Goal: Entertainment & Leisure: Consume media (video, audio)

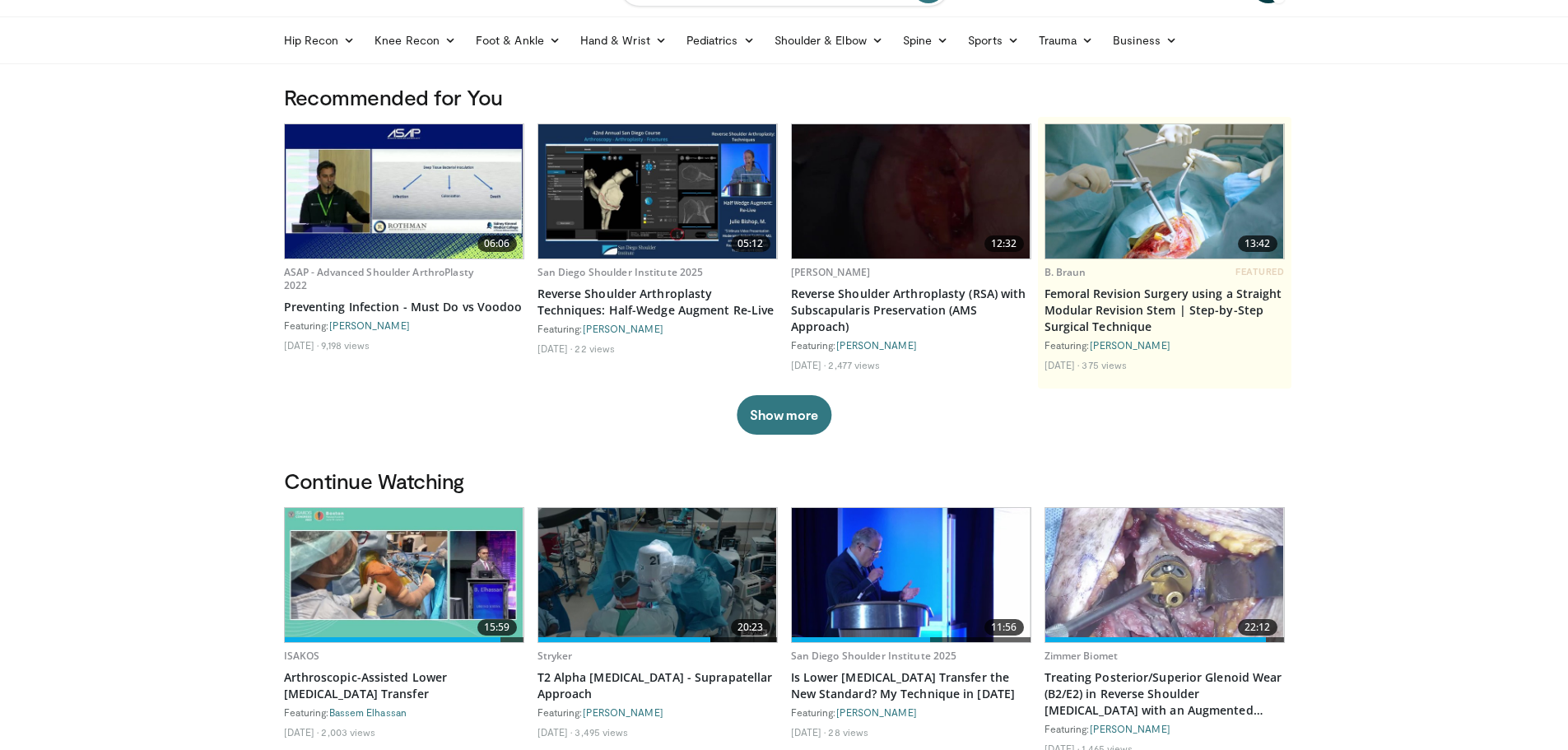
scroll to position [165, 0]
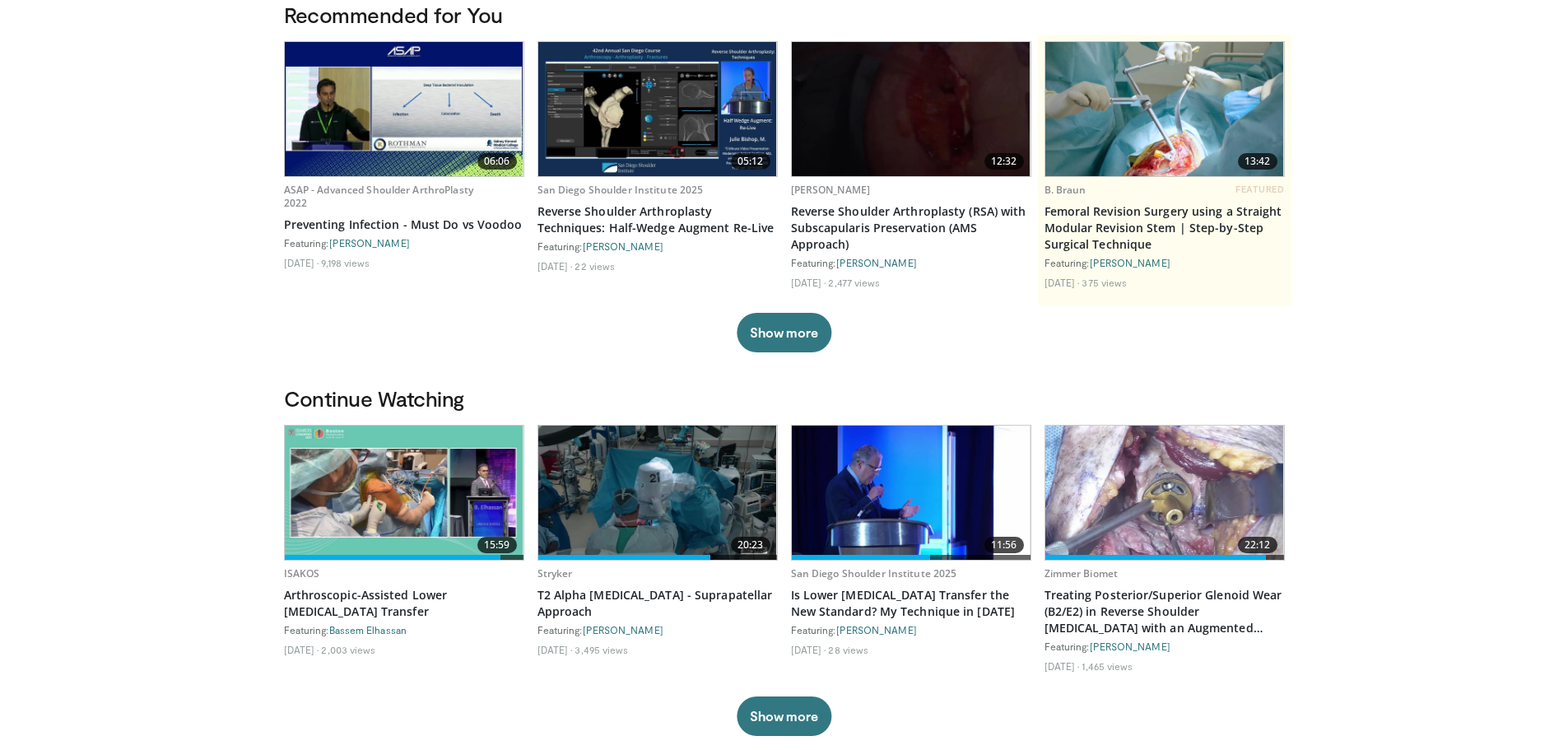
click at [406, 468] on img at bounding box center [404, 492] width 239 height 134
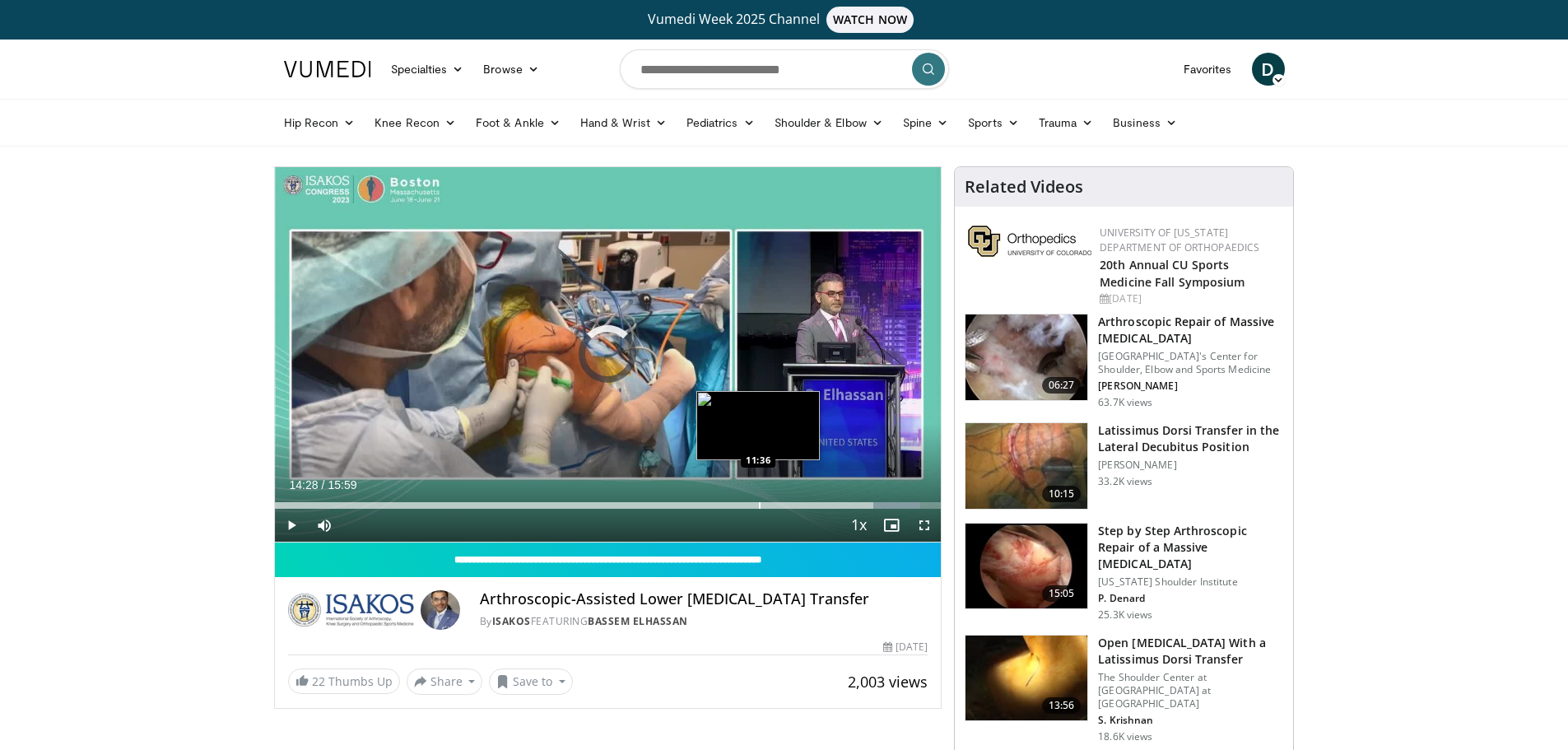
click at [759, 505] on div "Progress Bar" at bounding box center [760, 505] width 2 height 7
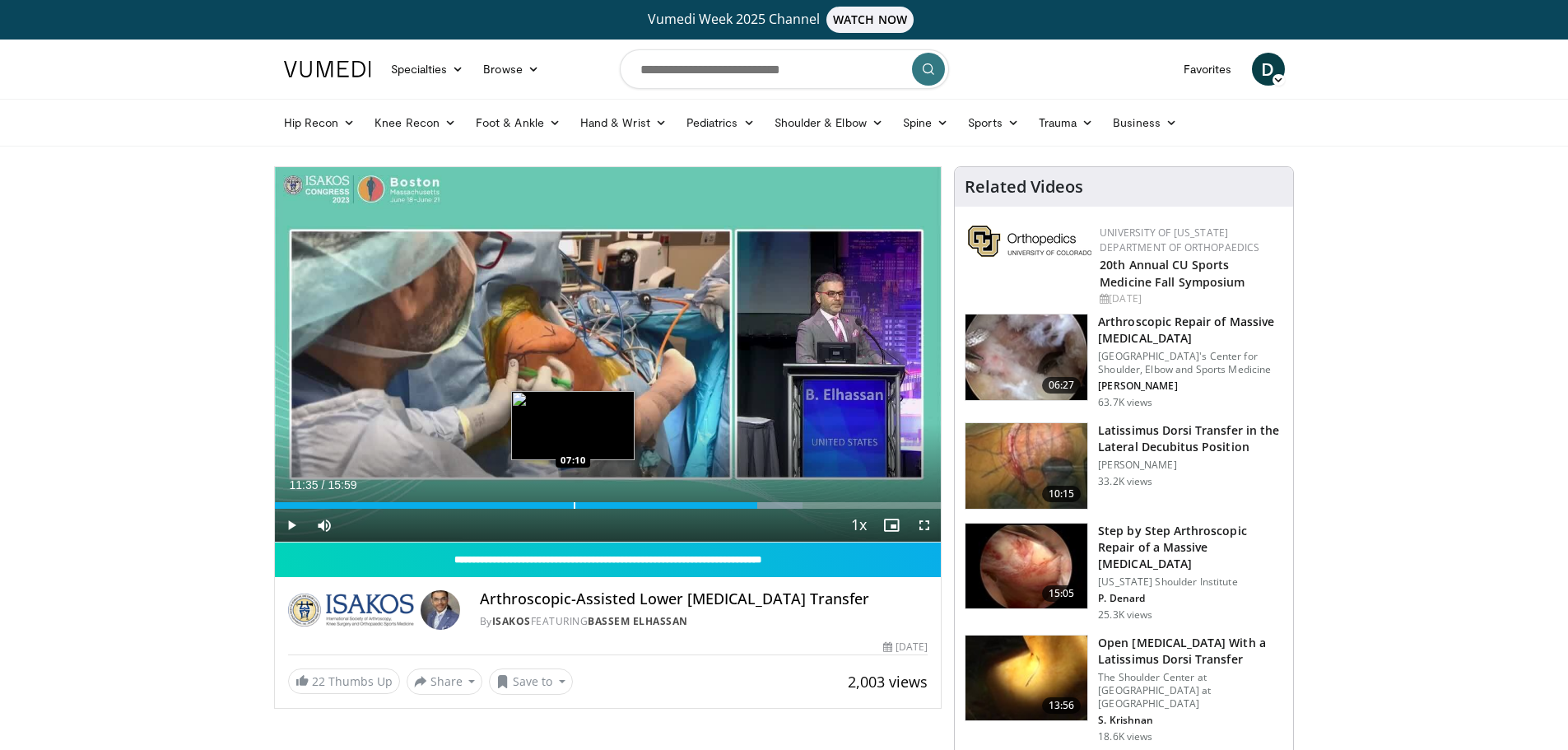
click at [574, 505] on div "Progress Bar" at bounding box center [575, 505] width 2 height 7
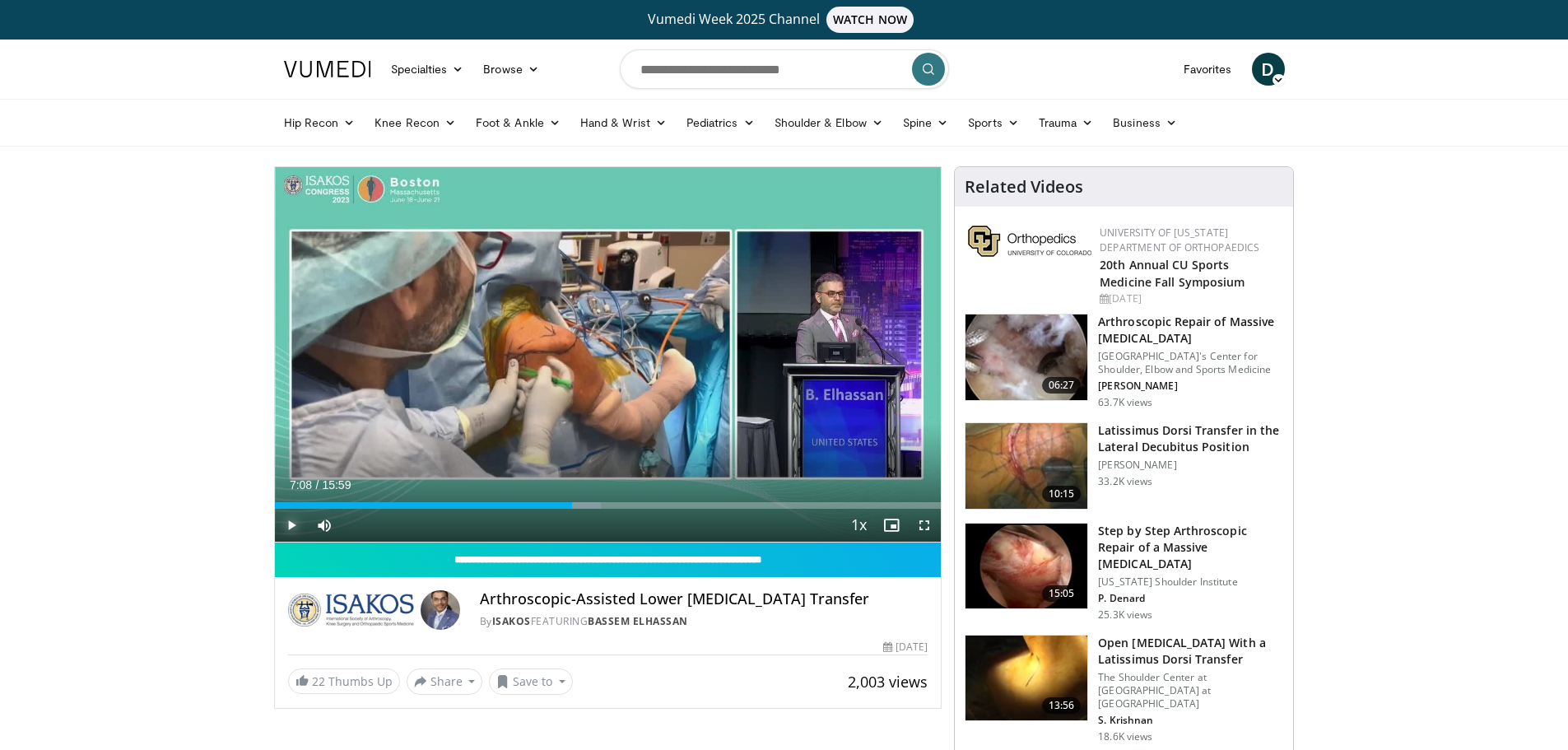
click at [286, 523] on span "Video Player" at bounding box center [291, 525] width 33 height 33
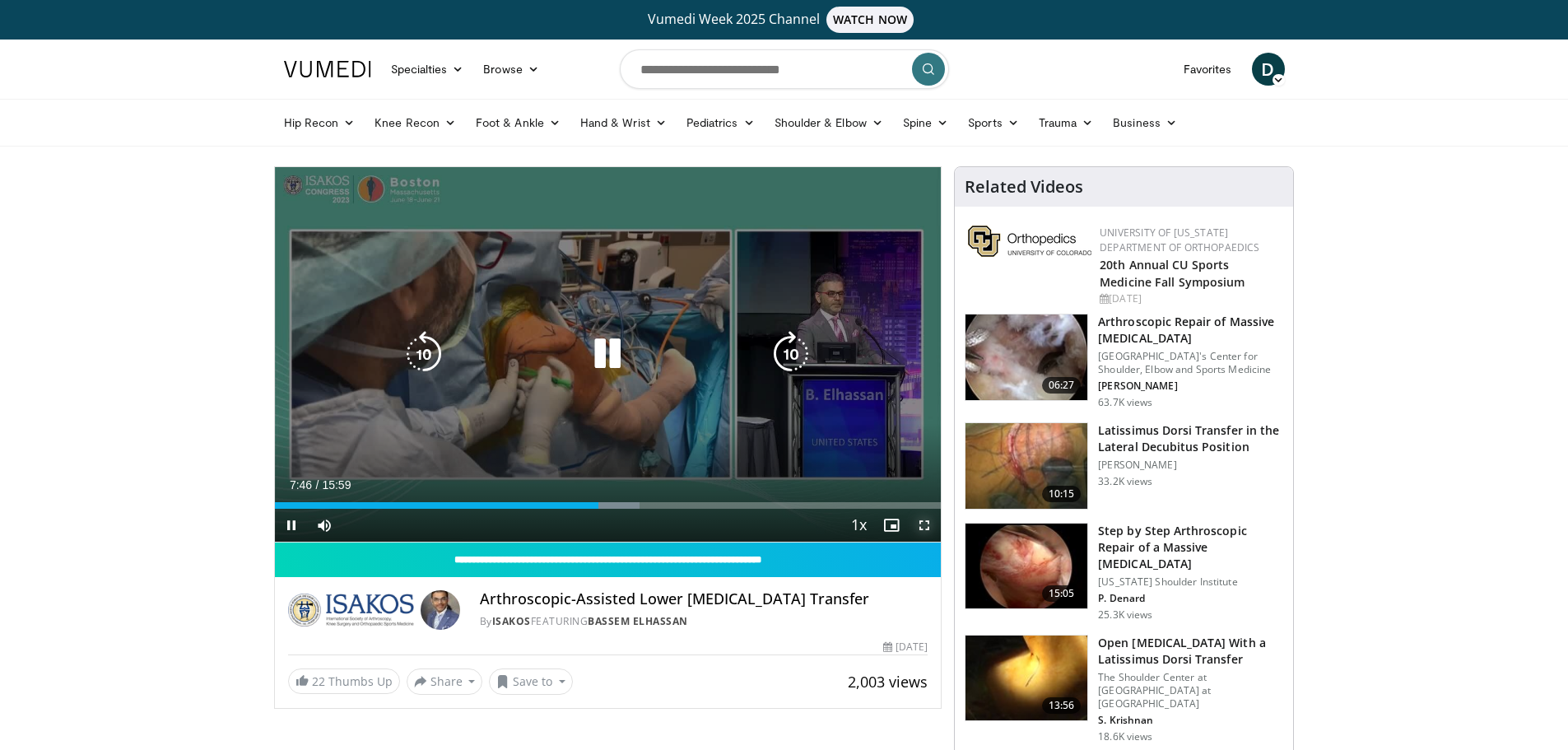
drag, startPoint x: 923, startPoint y: 527, endPoint x: 923, endPoint y: 627, distance: 100.0
click at [923, 527] on span "Video Player" at bounding box center [924, 525] width 33 height 33
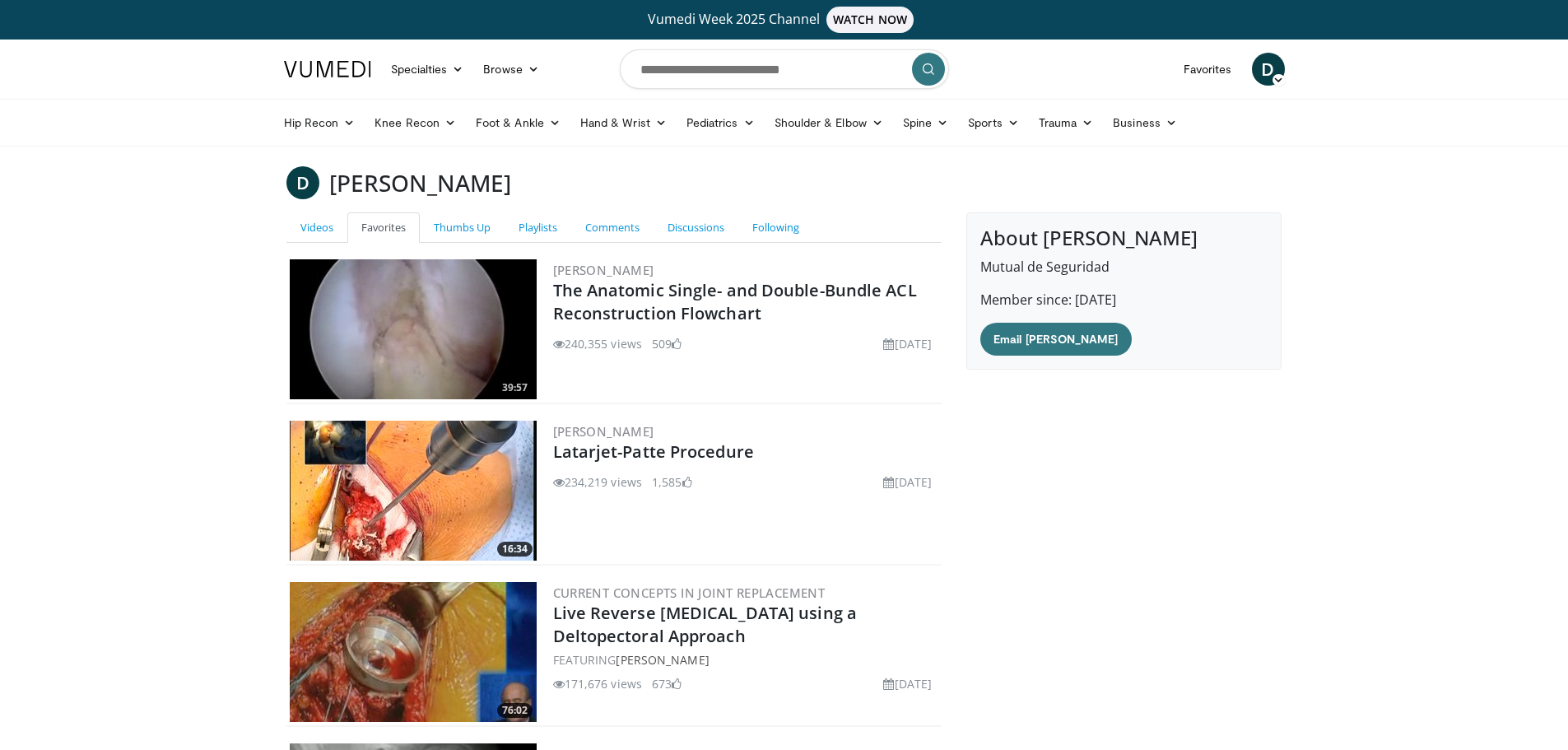
click at [1265, 71] on span "D" at bounding box center [1268, 69] width 33 height 33
click at [1178, 265] on link "Logout" at bounding box center [1184, 254] width 196 height 26
